Goal: Communication & Community: Participate in discussion

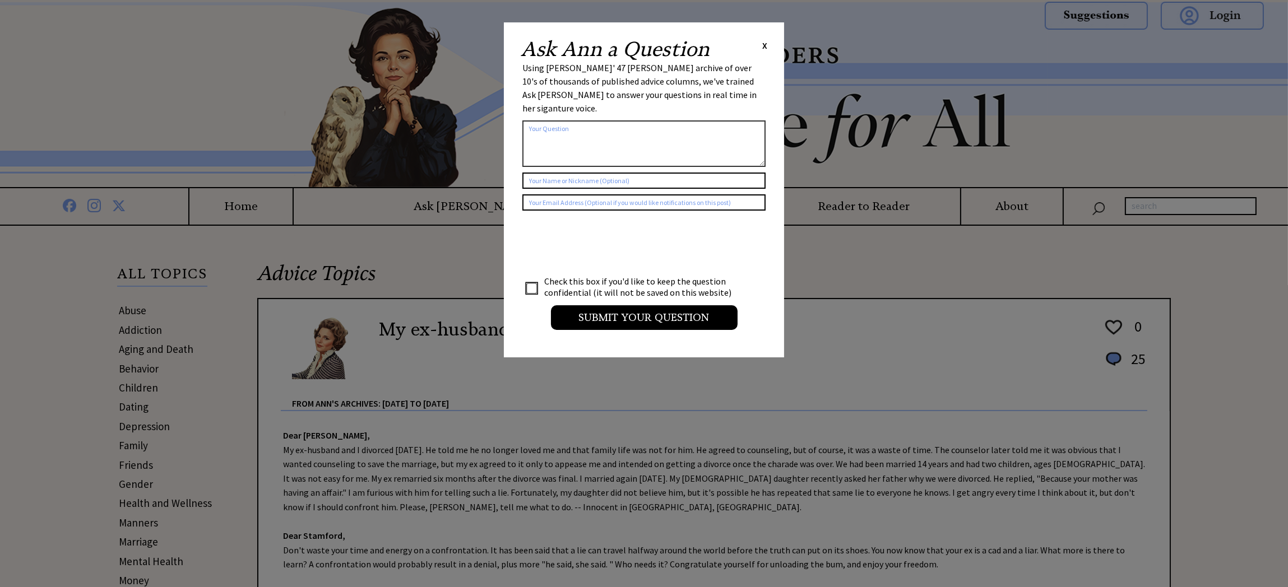
scroll to position [415, 0]
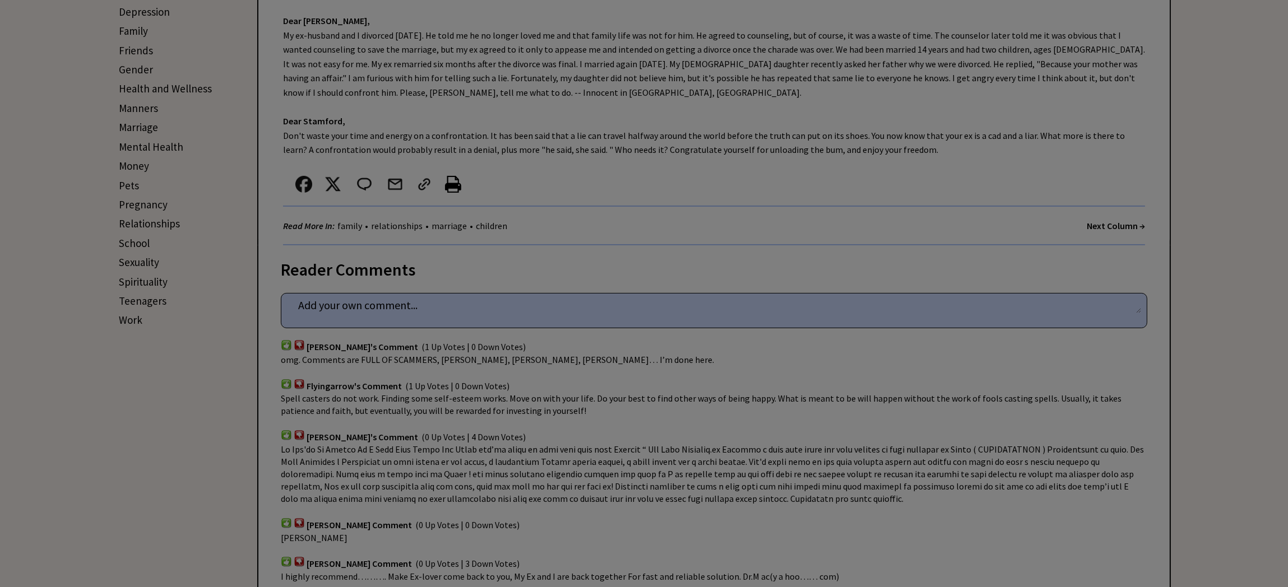
click at [359, 307] on div "Ask Ann a Question X Using Ann Landers' 47 vear archive of over 10's of thousan…" at bounding box center [644, 540] width 1288 height 1910
click at [341, 298] on div "Ask Ann a Question X Using Ann Landers' 47 vear archive of over 10's of thousan…" at bounding box center [644, 540] width 1288 height 1910
click at [458, 304] on div "Ask Ann a Question X Using Ann Landers' 47 vear archive of over 10's of thousan…" at bounding box center [644, 540] width 1288 height 1910
click at [399, 302] on div "Ask Ann a Question X Using Ann Landers' 47 vear archive of over 10's of thousan…" at bounding box center [644, 540] width 1288 height 1910
click at [1136, 304] on div "Ask Ann a Question X Using Ann Landers' 47 vear archive of over 10's of thousan…" at bounding box center [644, 540] width 1288 height 1910
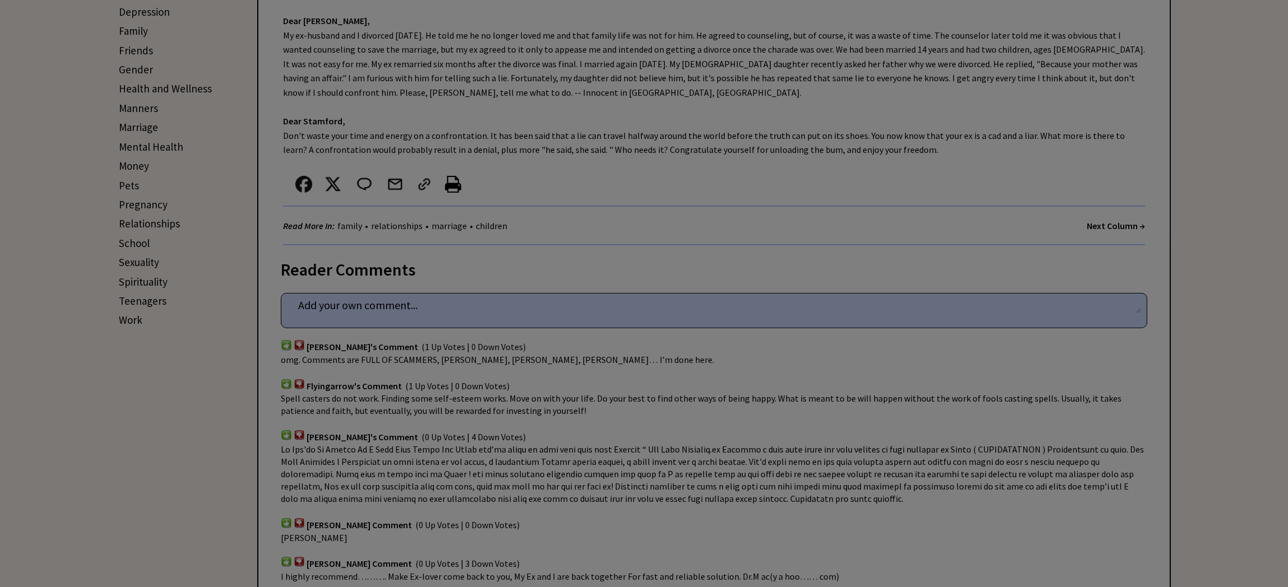
click at [865, 298] on div "Ask Ann a Question X Using Ann Landers' 47 vear archive of over 10's of thousan…" at bounding box center [644, 540] width 1288 height 1910
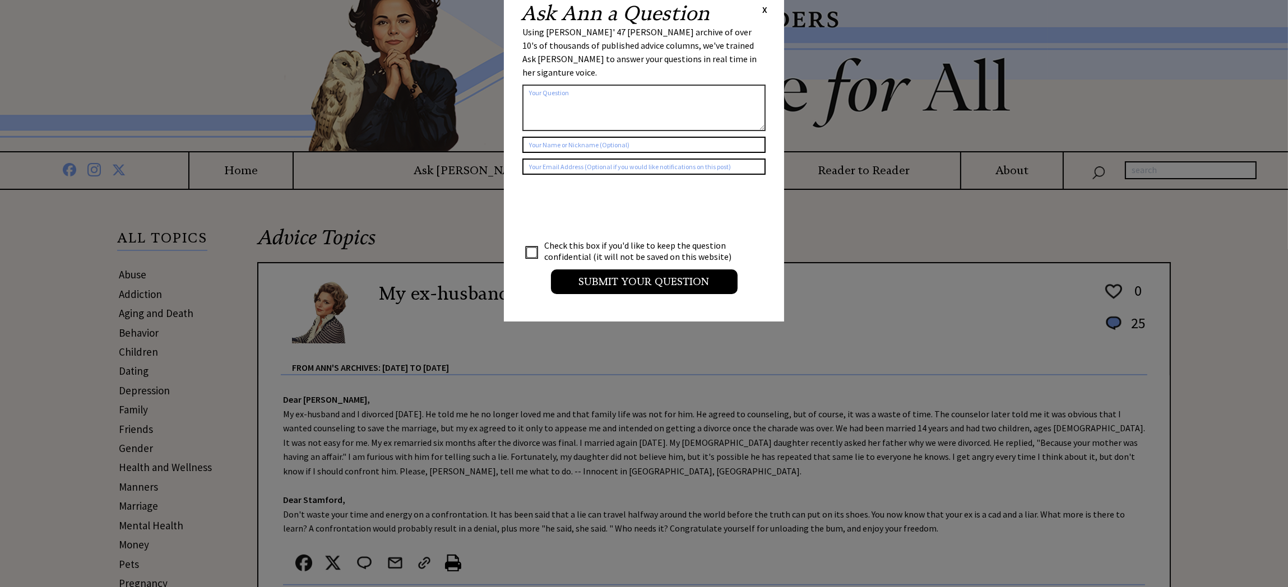
scroll to position [0, 0]
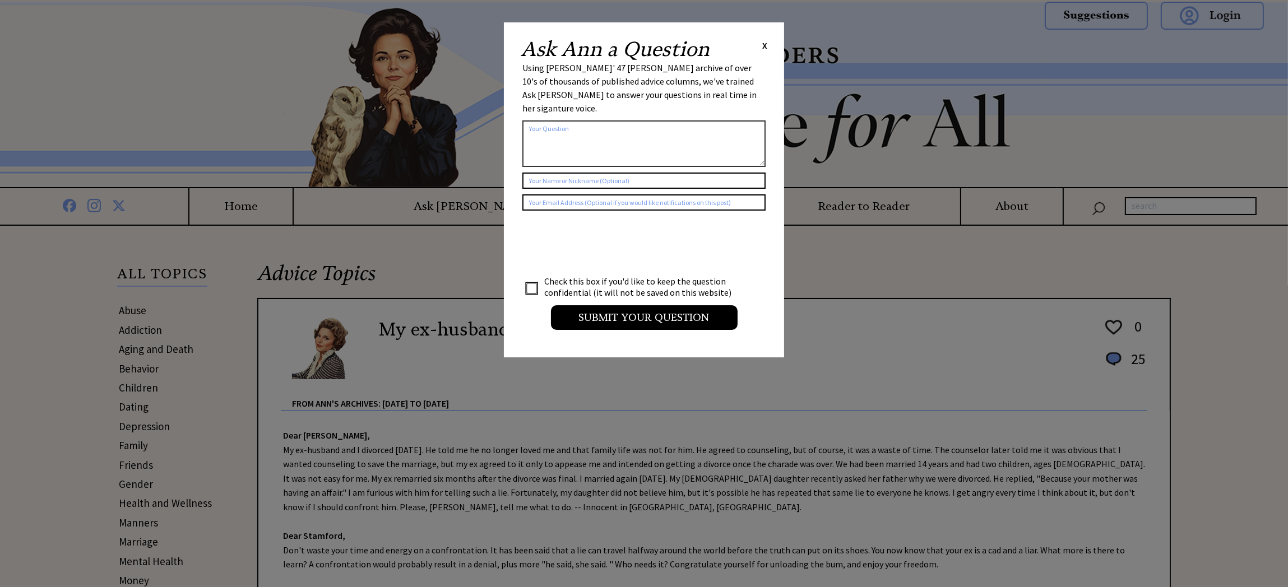
click at [767, 46] on span "X" at bounding box center [764, 45] width 5 height 11
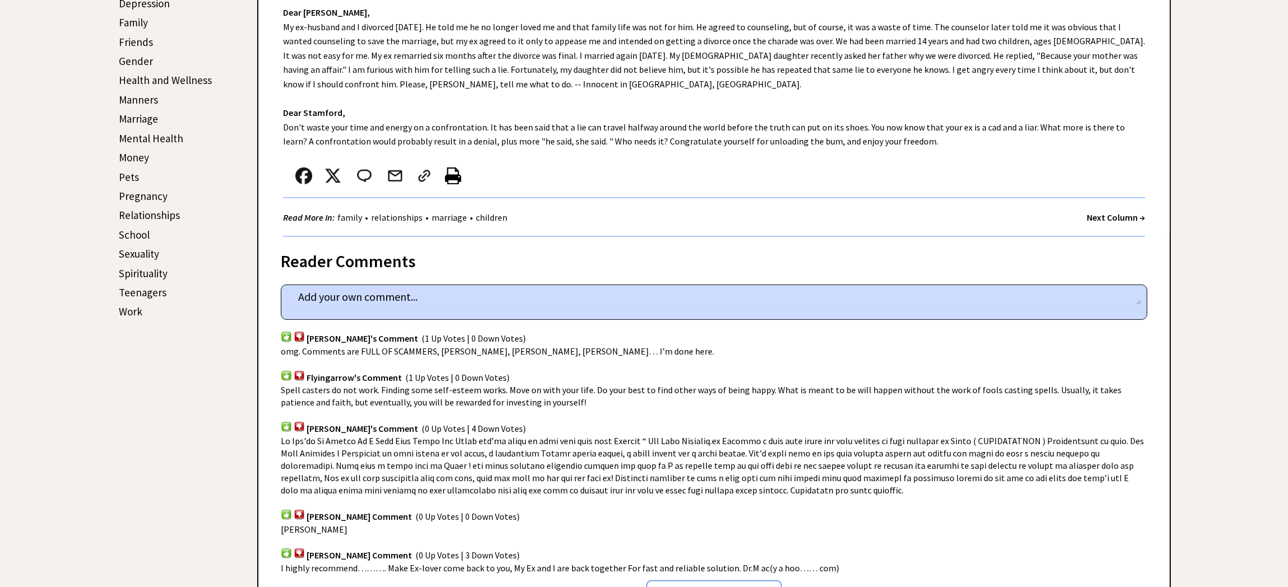
scroll to position [560, 0]
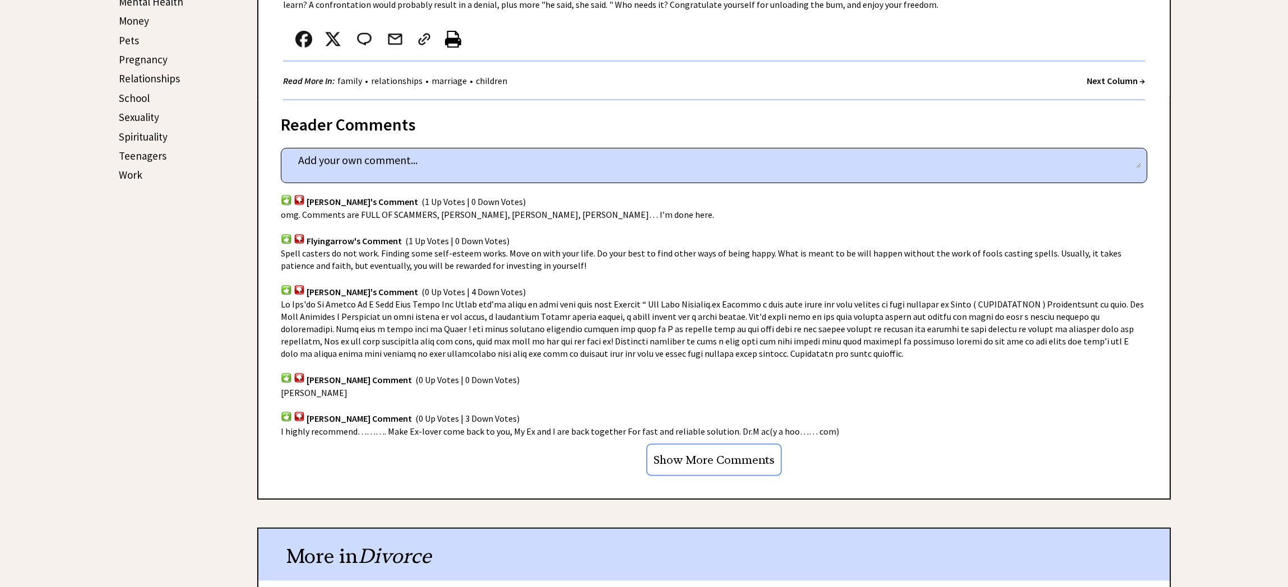
click at [689, 73] on div "Read More In: family • relationships • marriage • children Next Column →" at bounding box center [714, 81] width 862 height 39
click at [462, 159] on textarea at bounding box center [714, 160] width 854 height 17
click at [461, 159] on textarea at bounding box center [714, 160] width 854 height 17
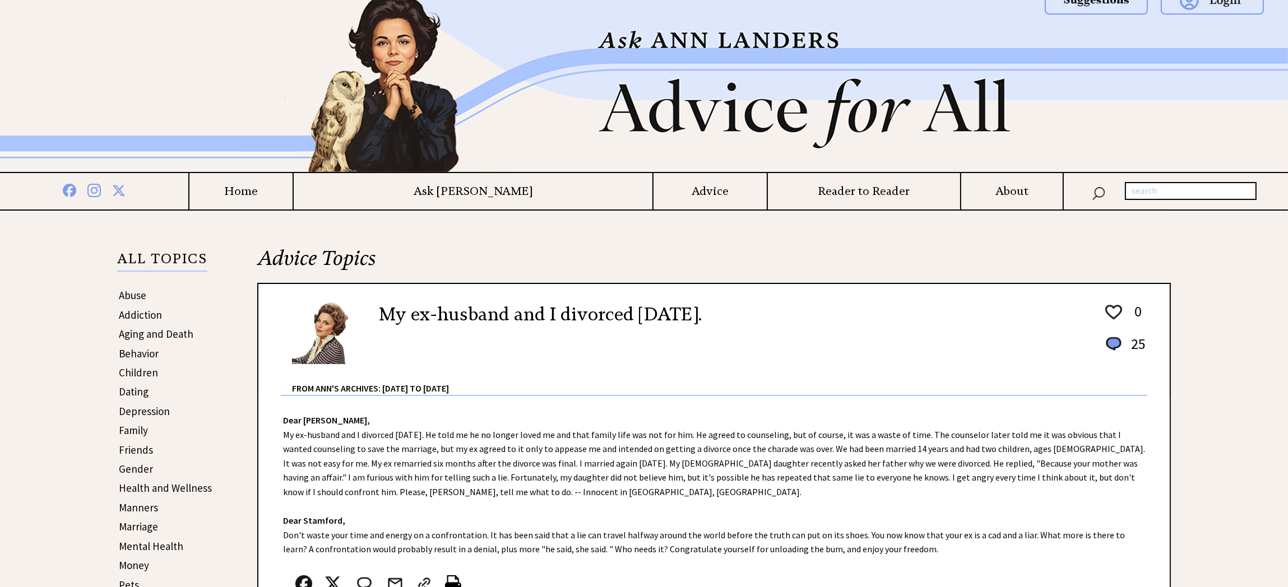
scroll to position [0, 0]
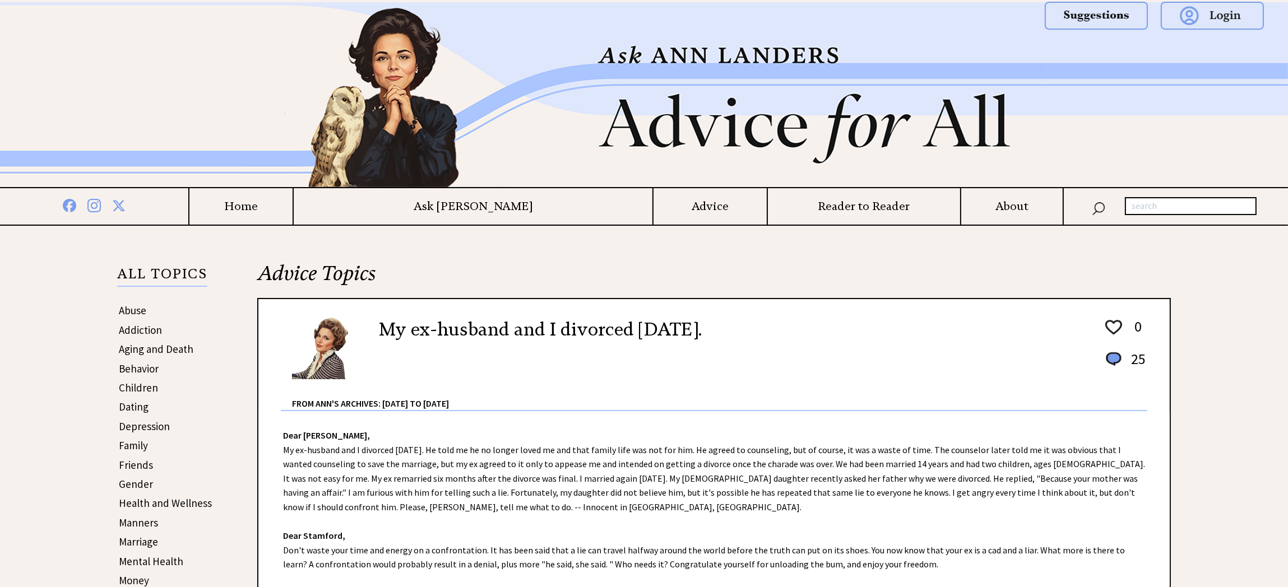
click at [1227, 18] on img at bounding box center [1212, 16] width 103 height 28
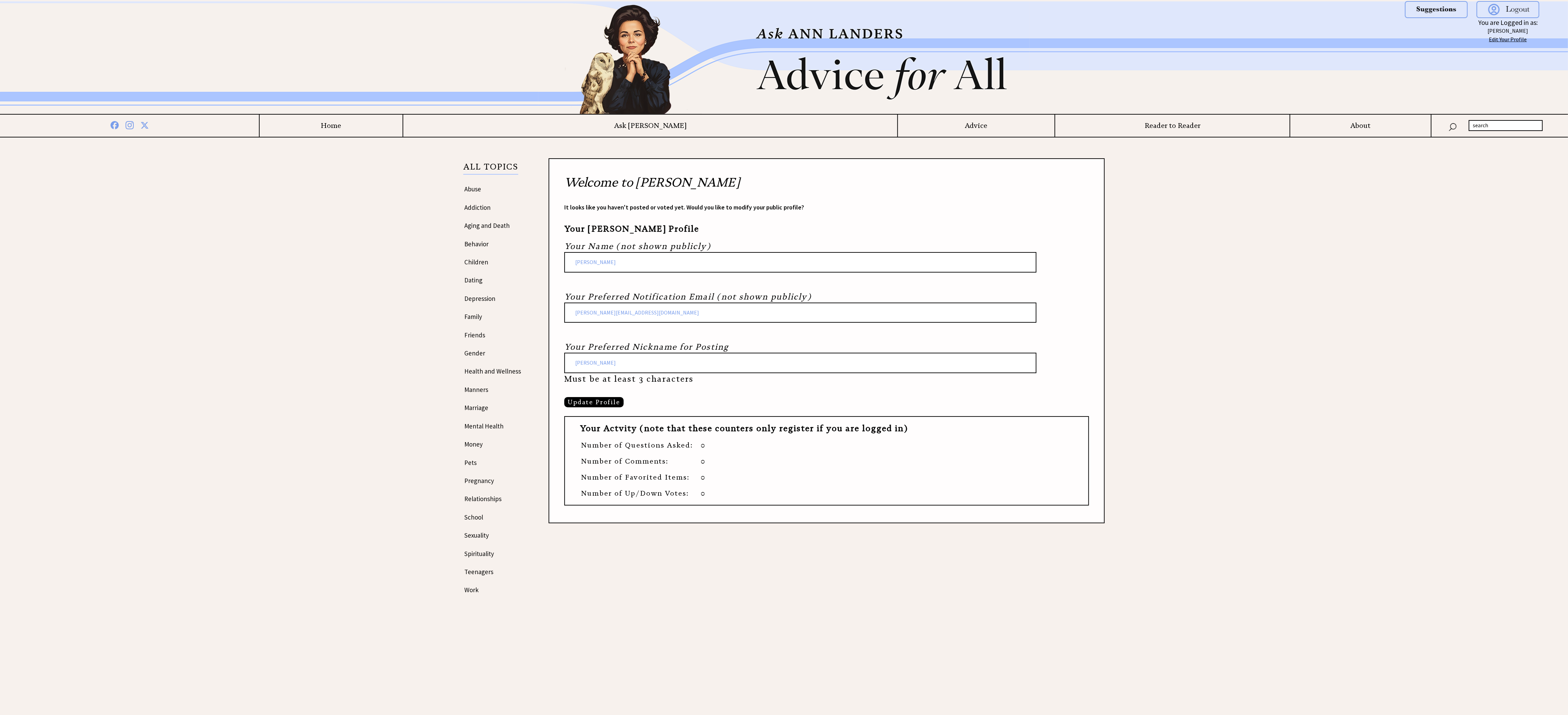
click at [746, 260] on input "[PERSON_NAME]" at bounding box center [800, 262] width 472 height 21
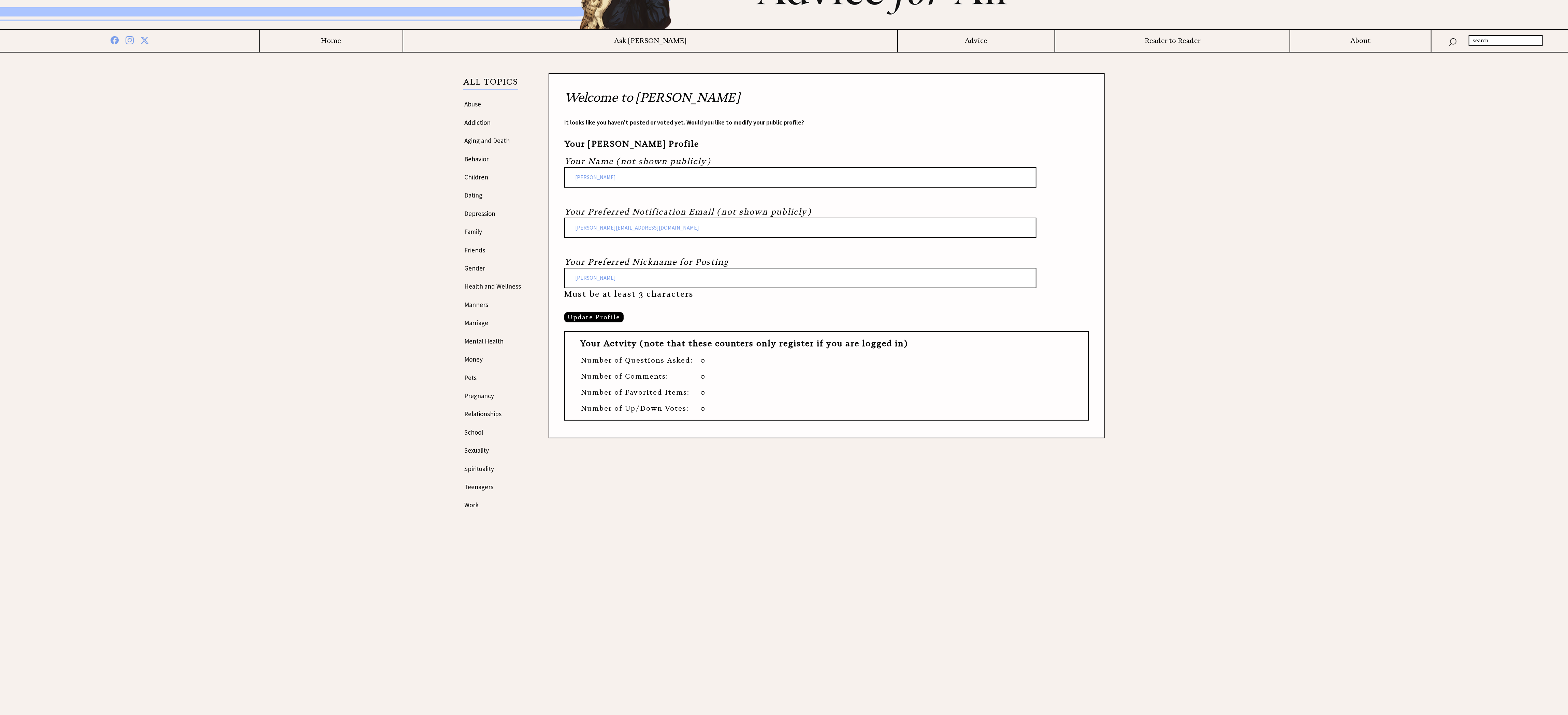
scroll to position [136, 0]
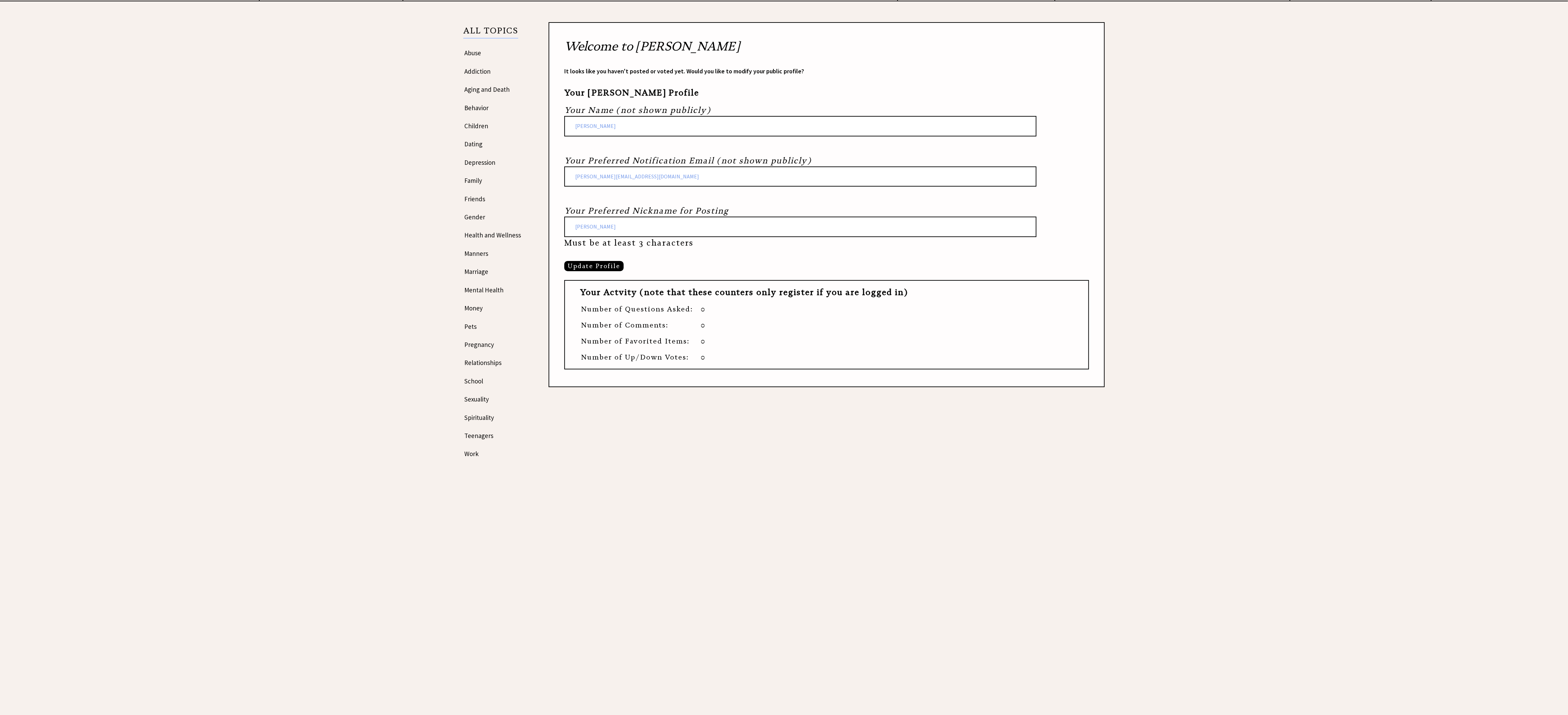
click at [779, 233] on input "[PERSON_NAME]" at bounding box center [800, 227] width 472 height 21
type input "L"
type input "LindaDoyle"
click at [895, 389] on div "Welcome to Ann Landers It looks like you haven't posted or voted yet. Would you…" at bounding box center [827, 213] width 556 height 382
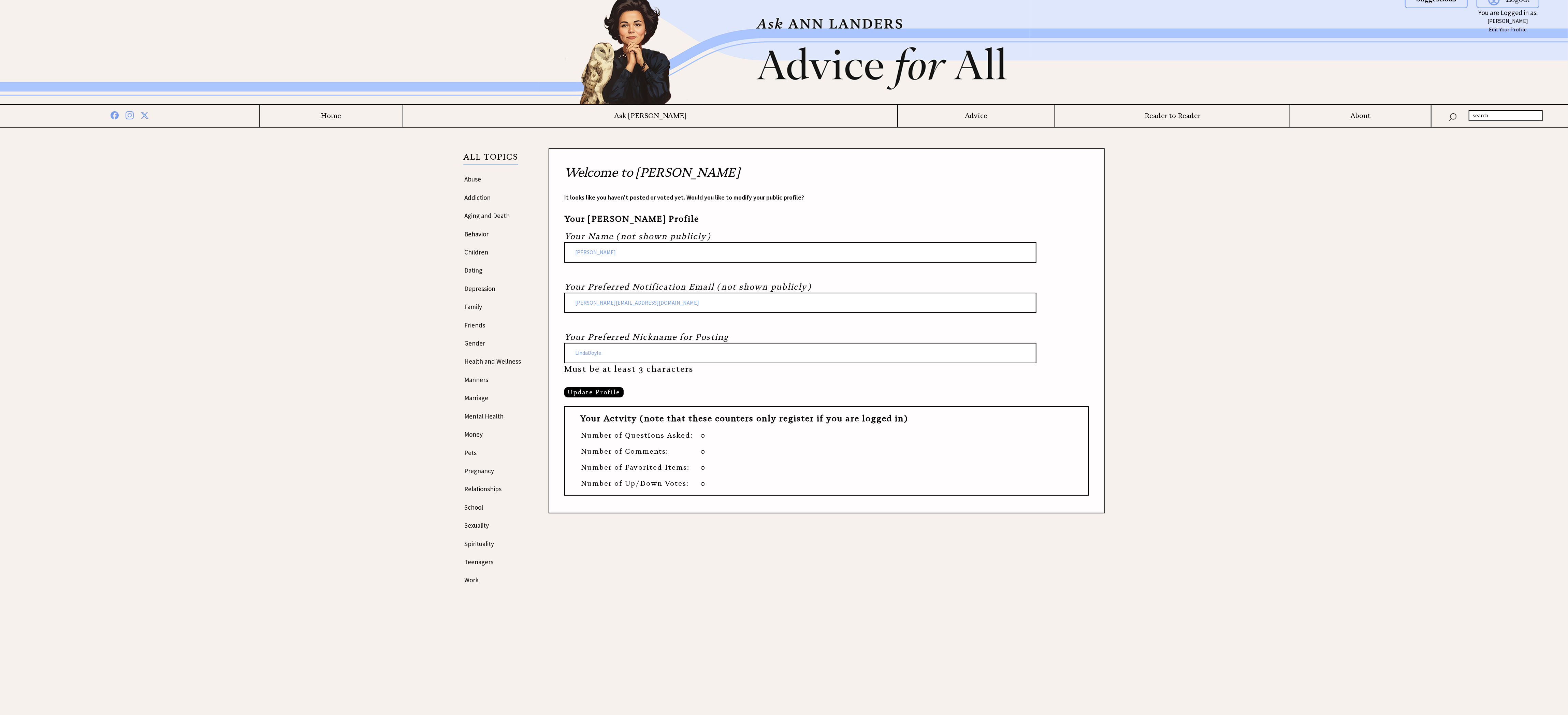
scroll to position [0, 0]
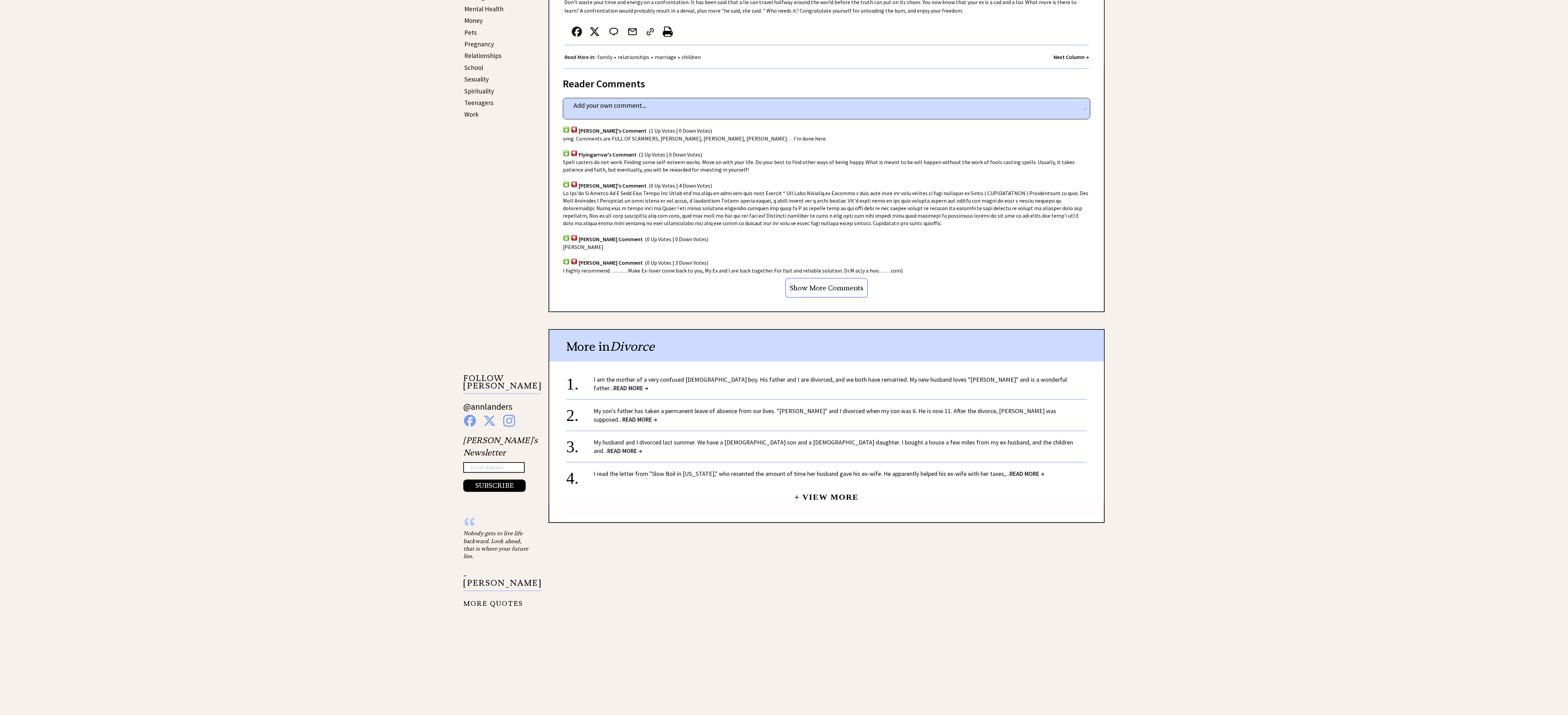
scroll to position [338, 0]
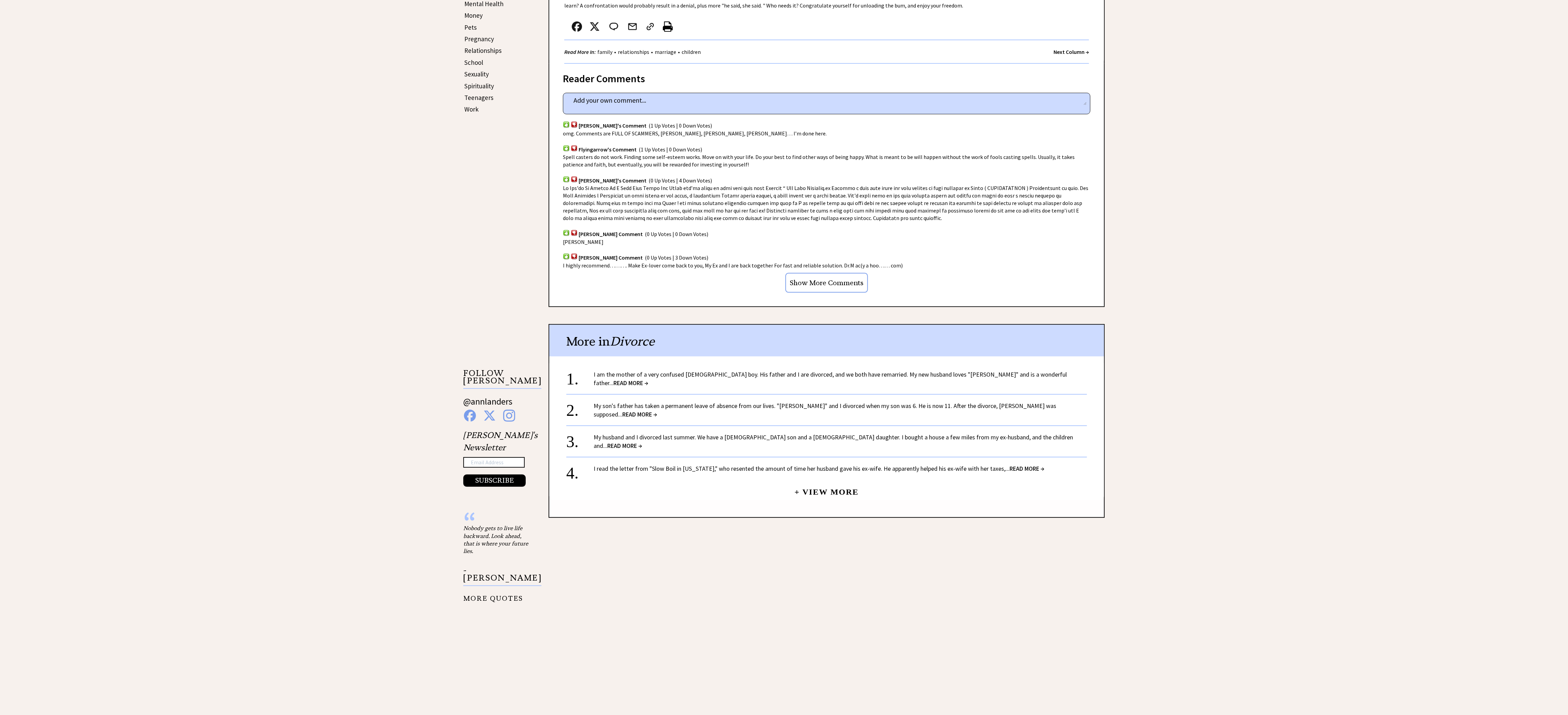
click at [703, 95] on textarea at bounding box center [827, 100] width 520 height 10
click at [701, 99] on textarea at bounding box center [827, 100] width 520 height 10
paste textarea "[PERSON_NAME][EMAIL_ADDRESS][DOMAIN_NAME]"
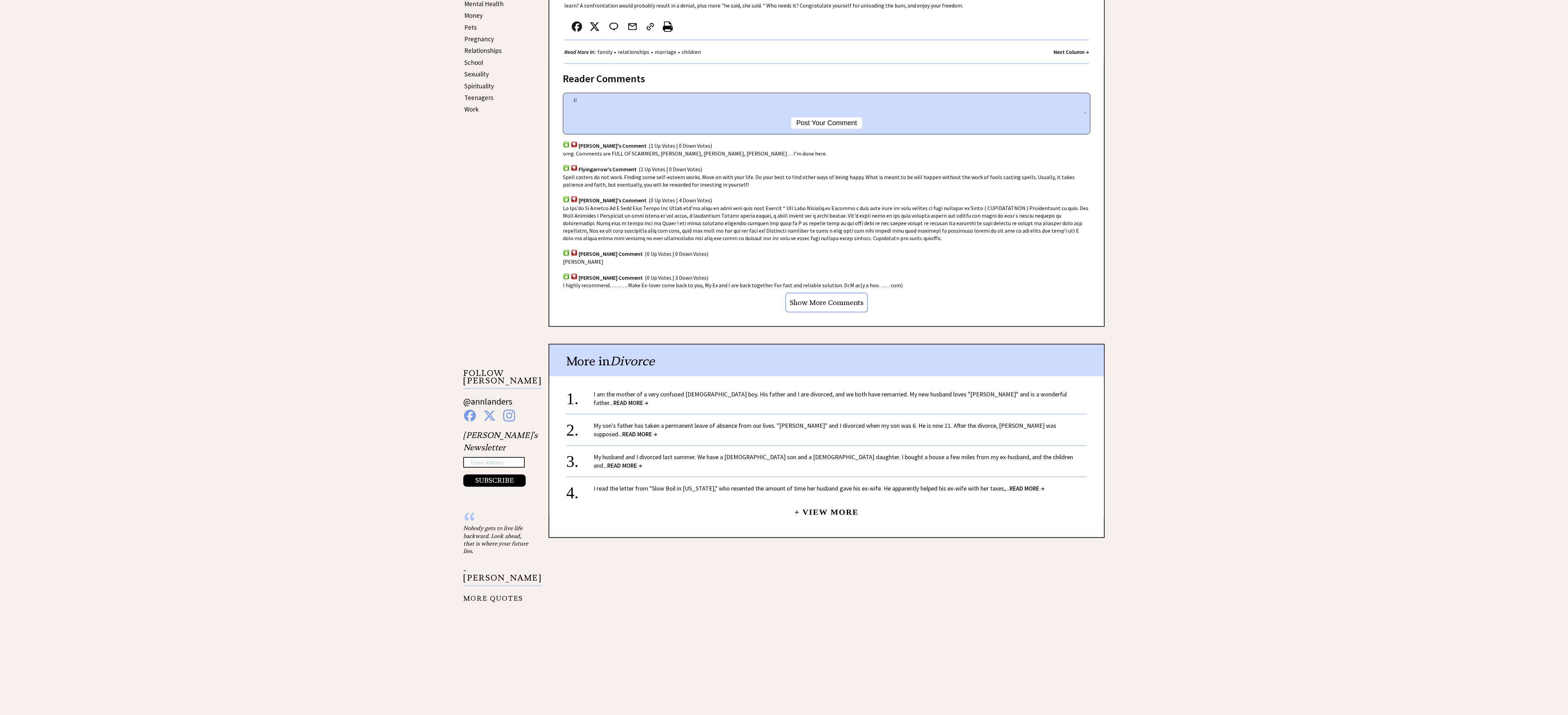
type textarea "l"
click at [835, 106] on textarea at bounding box center [827, 104] width 520 height 19
paste textarea "I am grateful to [PERSON_NAME] for the positive change he made in my marriage. …"
type textarea "I am grateful to [PERSON_NAME] for the positive change he made in my marriage. …"
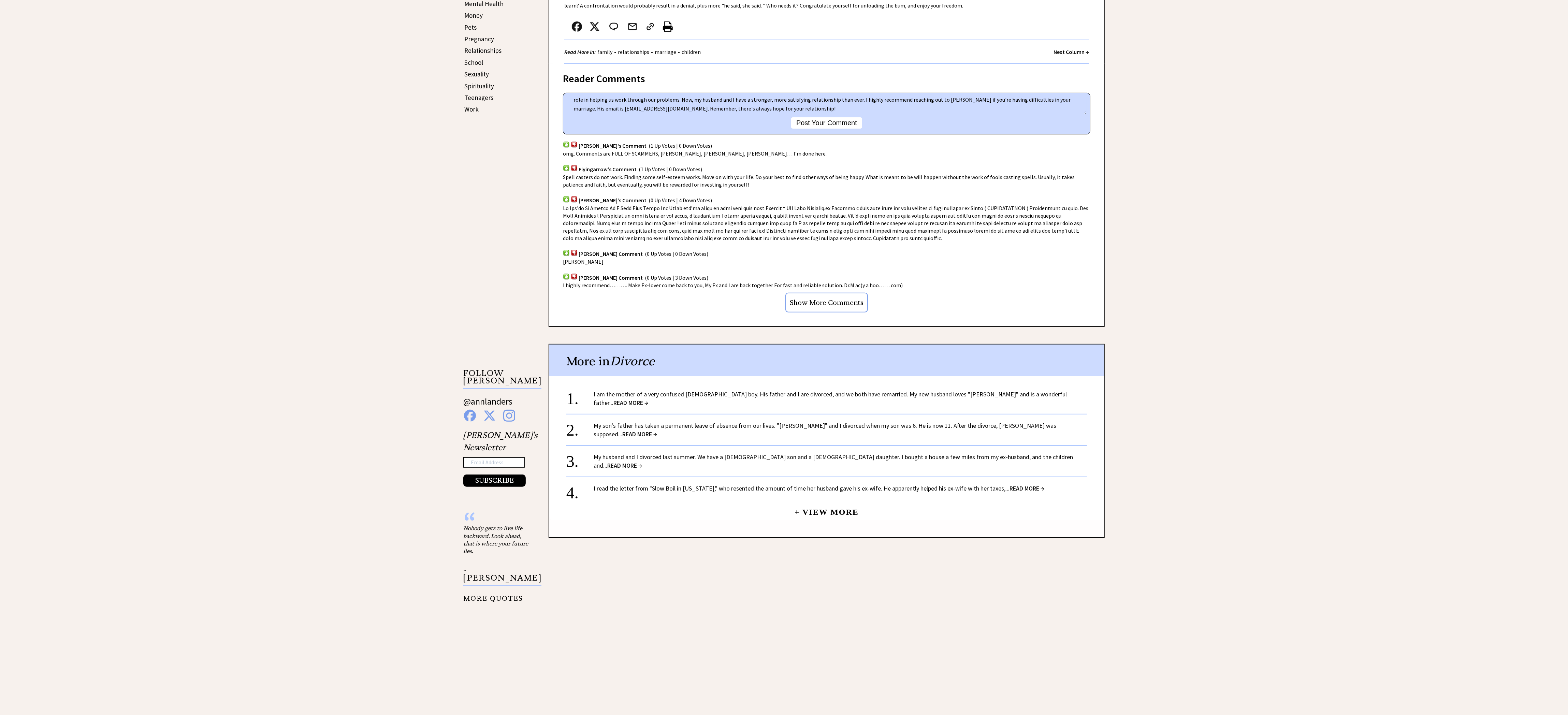
click at [837, 122] on button "Post Your Comment" at bounding box center [827, 123] width 71 height 11
type textarea "I am grateful to [PERSON_NAME] for the positive change he made in my marriage. …"
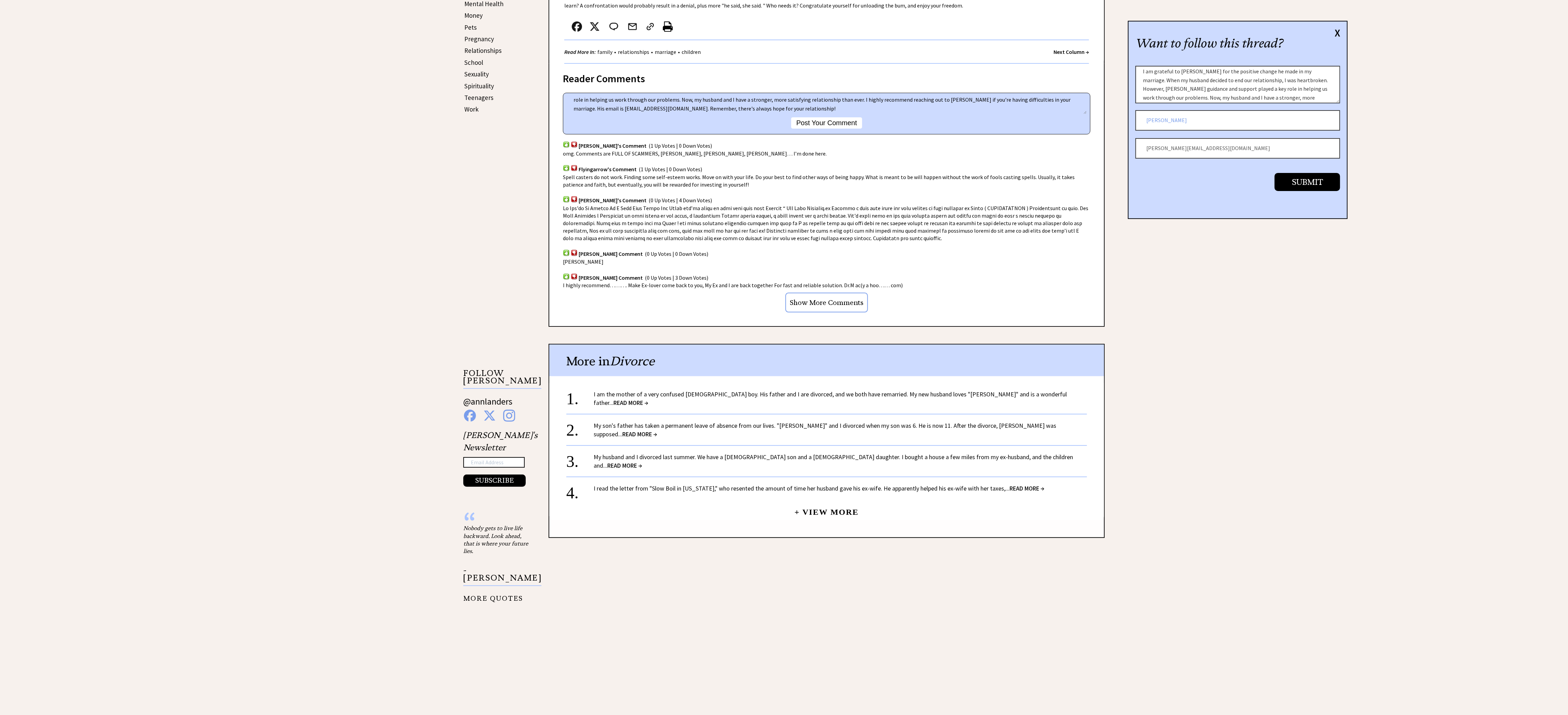
click at [1181, 119] on input "[PERSON_NAME]" at bounding box center [1237, 120] width 205 height 21
click at [1175, 145] on input "[PERSON_NAME][EMAIL_ADDRESS][DOMAIN_NAME]" at bounding box center [1237, 148] width 205 height 21
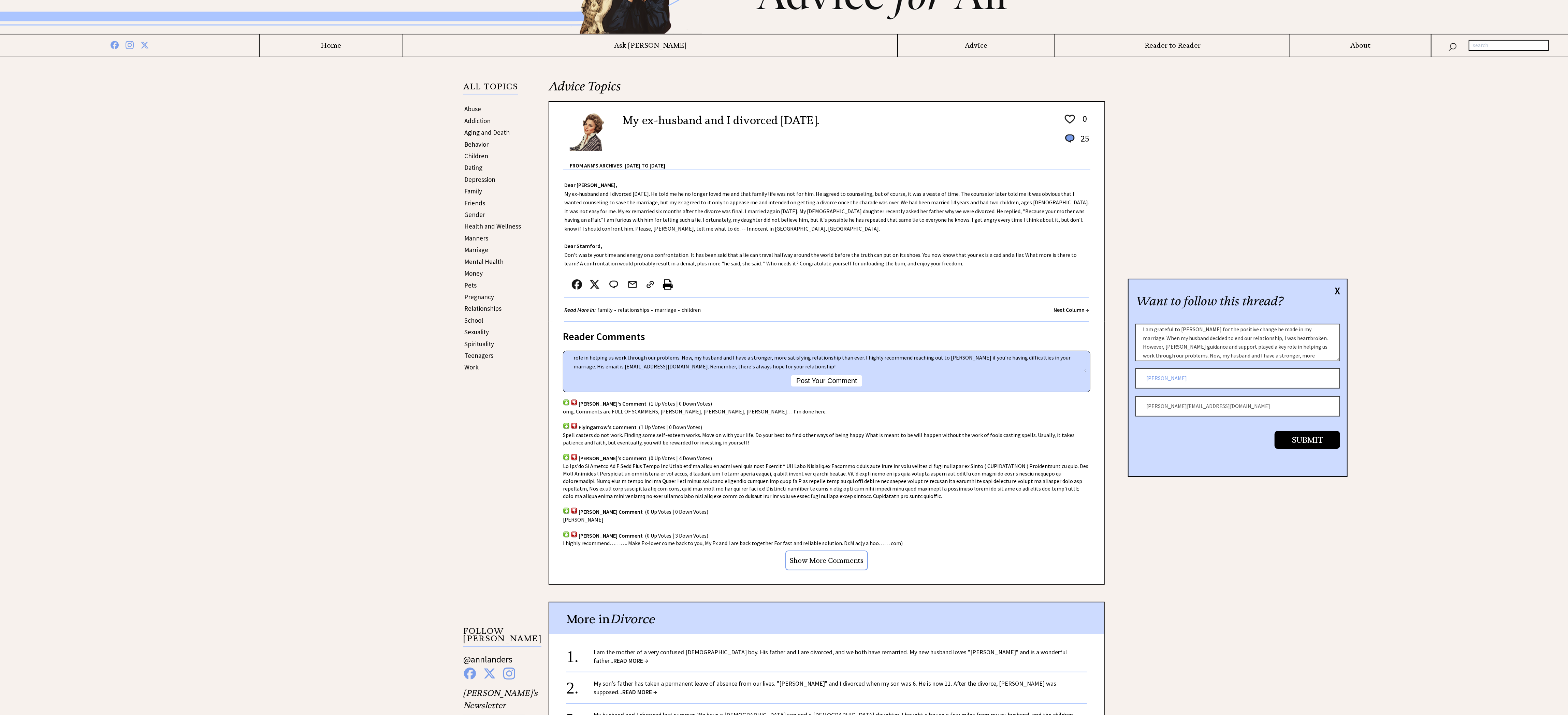
scroll to position [136, 0]
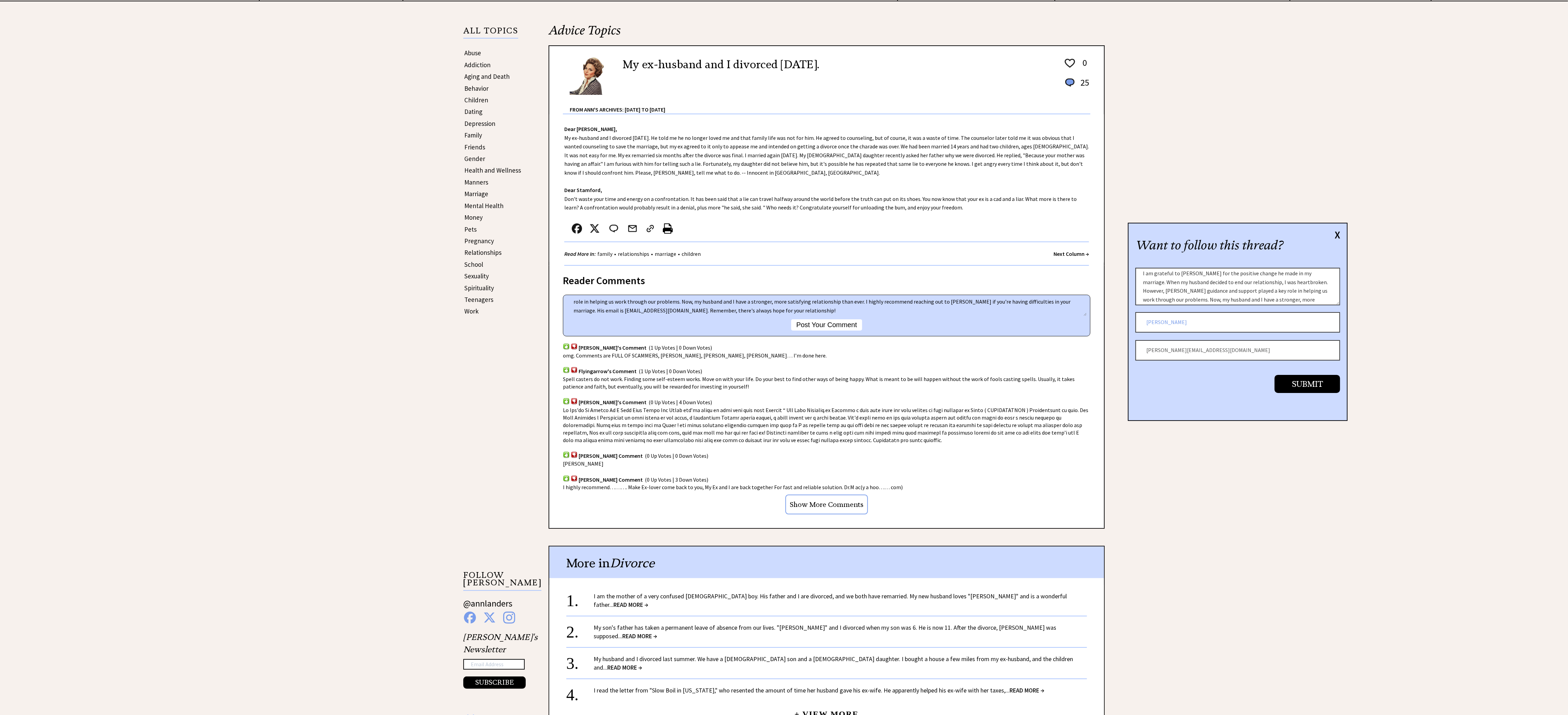
click at [822, 315] on textarea "I am grateful to [PERSON_NAME] for the positive change he made in my marriage. …" at bounding box center [827, 306] width 520 height 19
click at [820, 321] on button "Post Your Comment" at bounding box center [827, 325] width 71 height 11
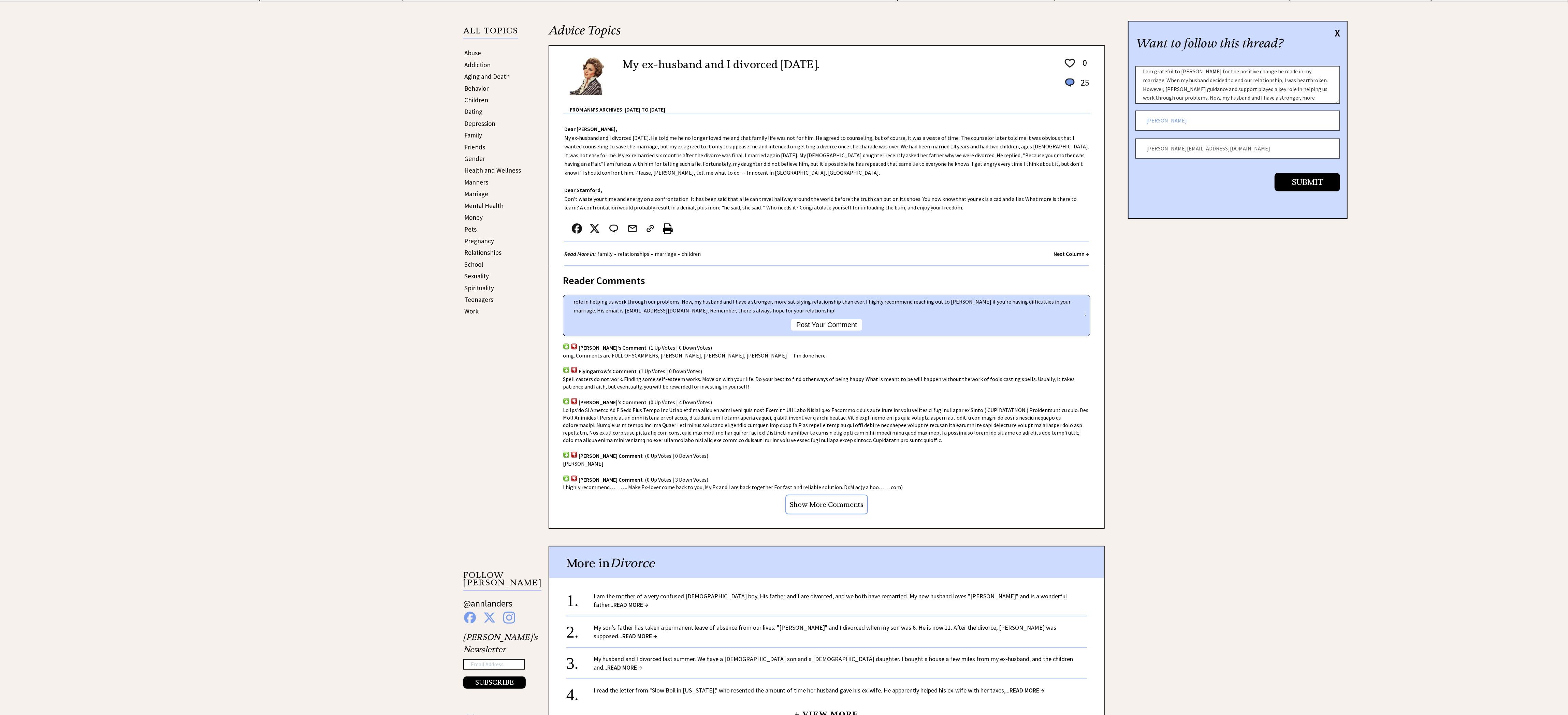
click at [1178, 129] on input "[PERSON_NAME]" at bounding box center [1237, 121] width 205 height 21
click at [1170, 154] on input "[PERSON_NAME][EMAIL_ADDRESS][DOMAIN_NAME]" at bounding box center [1237, 149] width 205 height 21
click at [1332, 34] on div "Want to follow this thread? X 2080 al_post I am grateful to Dr. Lawrence for th…" at bounding box center [1237, 120] width 220 height 198
click at [1335, 30] on div "X" at bounding box center [1337, 33] width 5 height 7
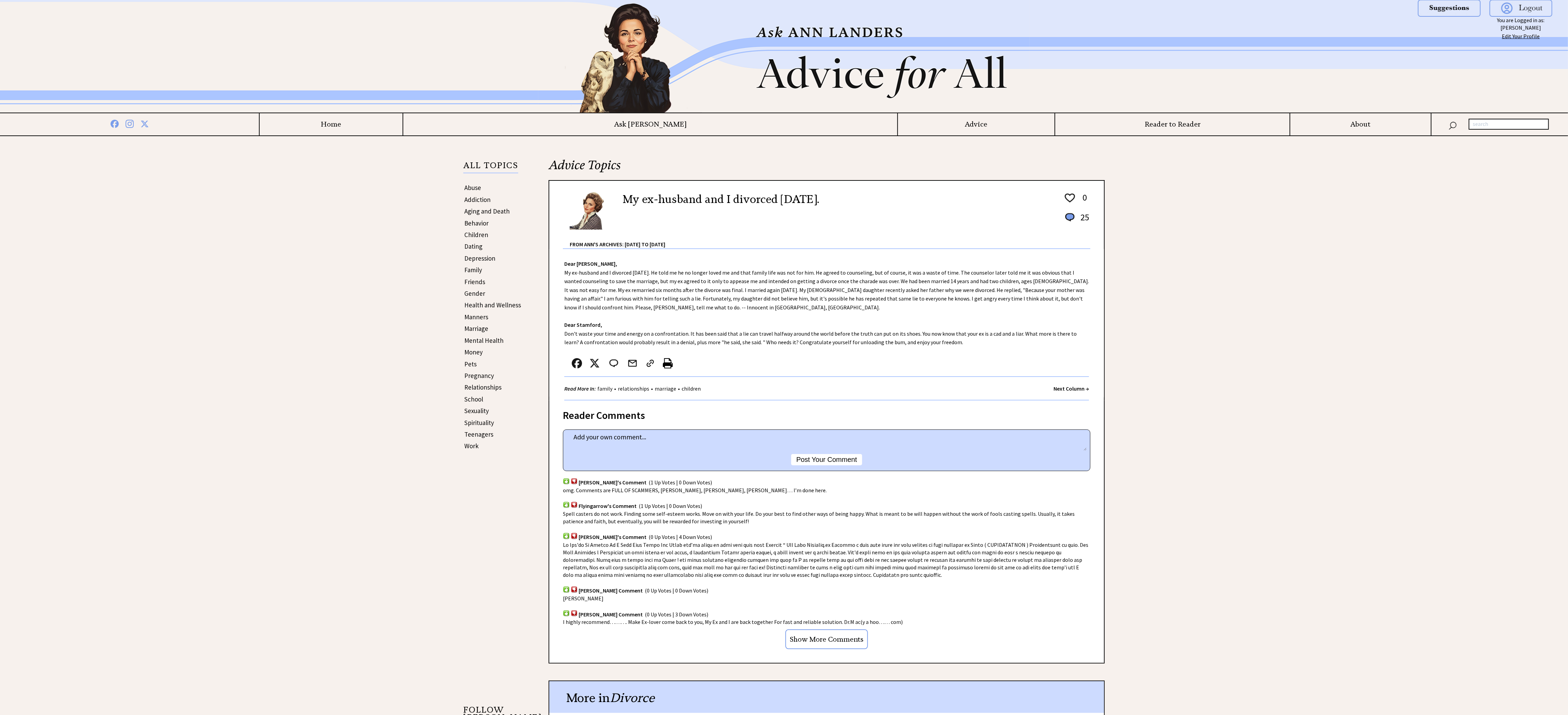
scroll to position [0, 0]
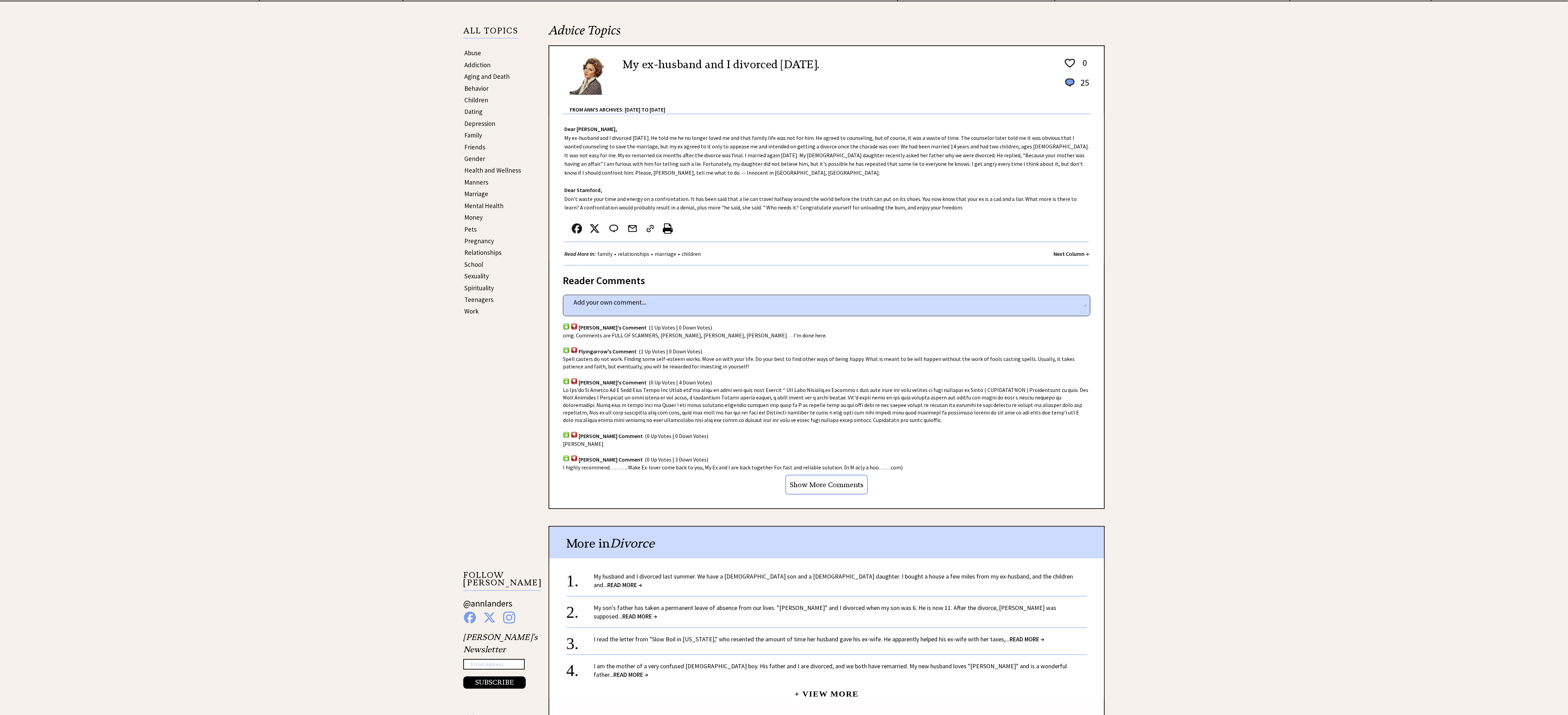
scroll to position [273, 0]
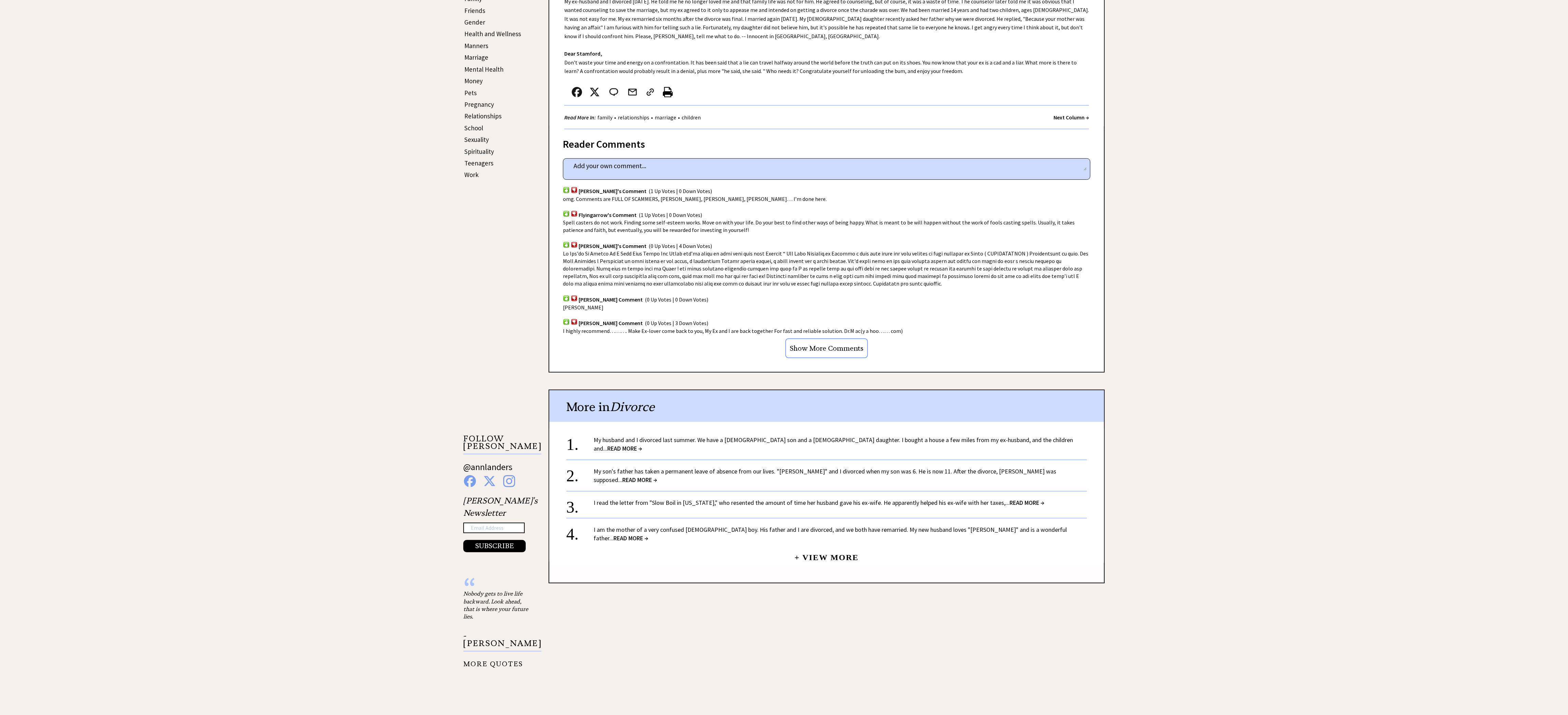
click at [779, 170] on form "column 2080 comment_tease Post Your Comment" at bounding box center [827, 167] width 520 height 13
click at [760, 162] on textarea at bounding box center [827, 166] width 520 height 10
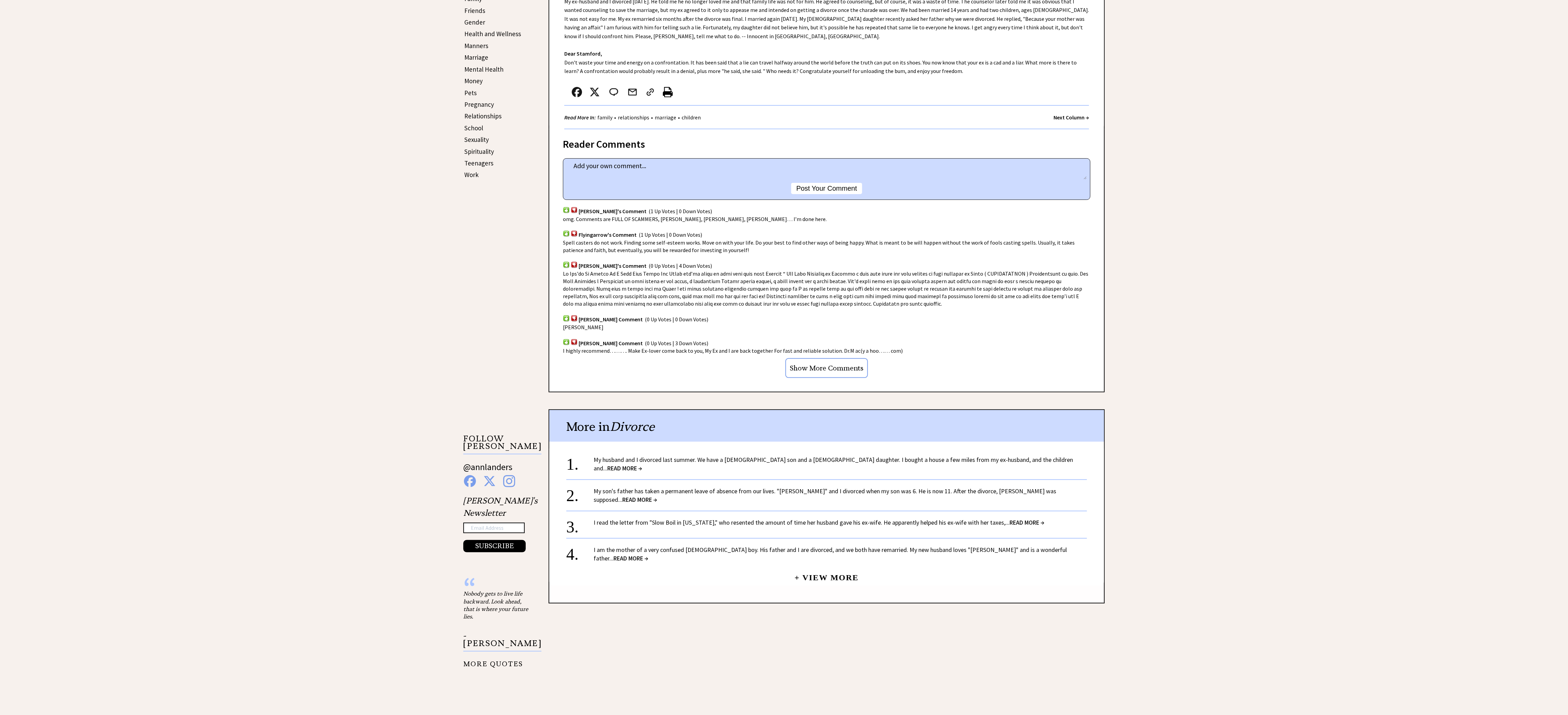
paste textarea "I am grateful to [PERSON_NAME] for the positive change he made in my marriage. …"
type textarea "I am grateful to [PERSON_NAME] for the positive change he made in my marriage. …"
click at [819, 184] on button "Post Your Comment" at bounding box center [827, 188] width 71 height 11
type textarea "I am grateful to [PERSON_NAME] for the positive change he made in my marriage. …"
